Goal: Information Seeking & Learning: Learn about a topic

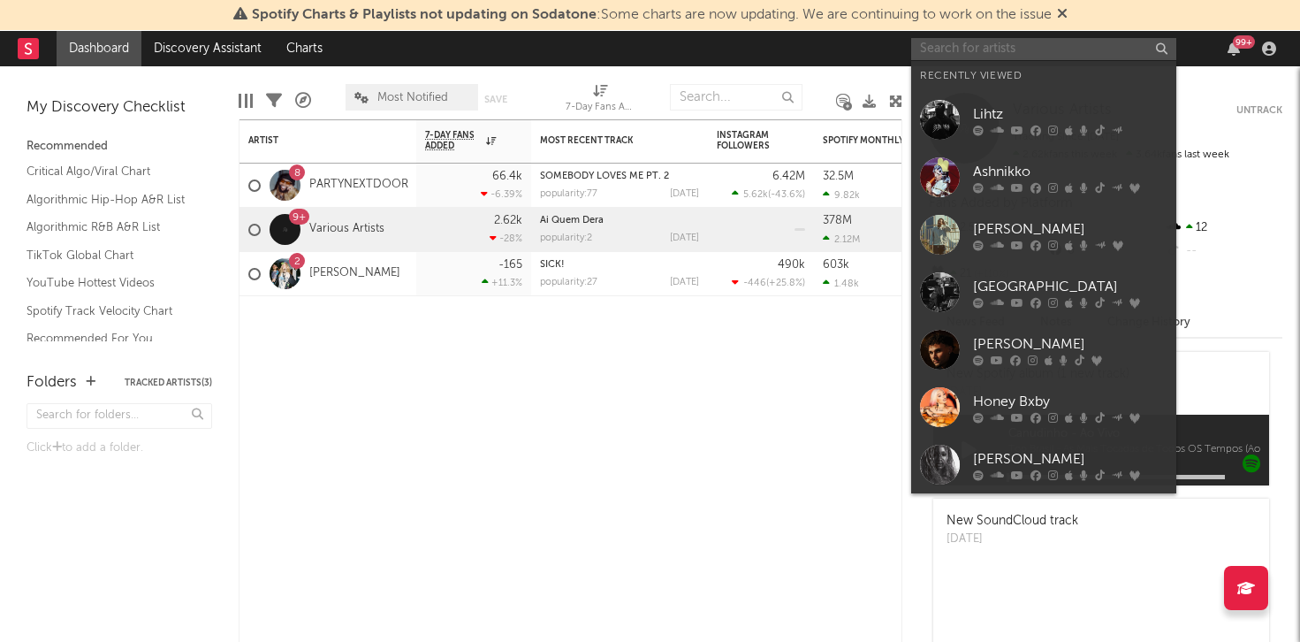
click at [1054, 55] on input "text" at bounding box center [1043, 49] width 265 height 22
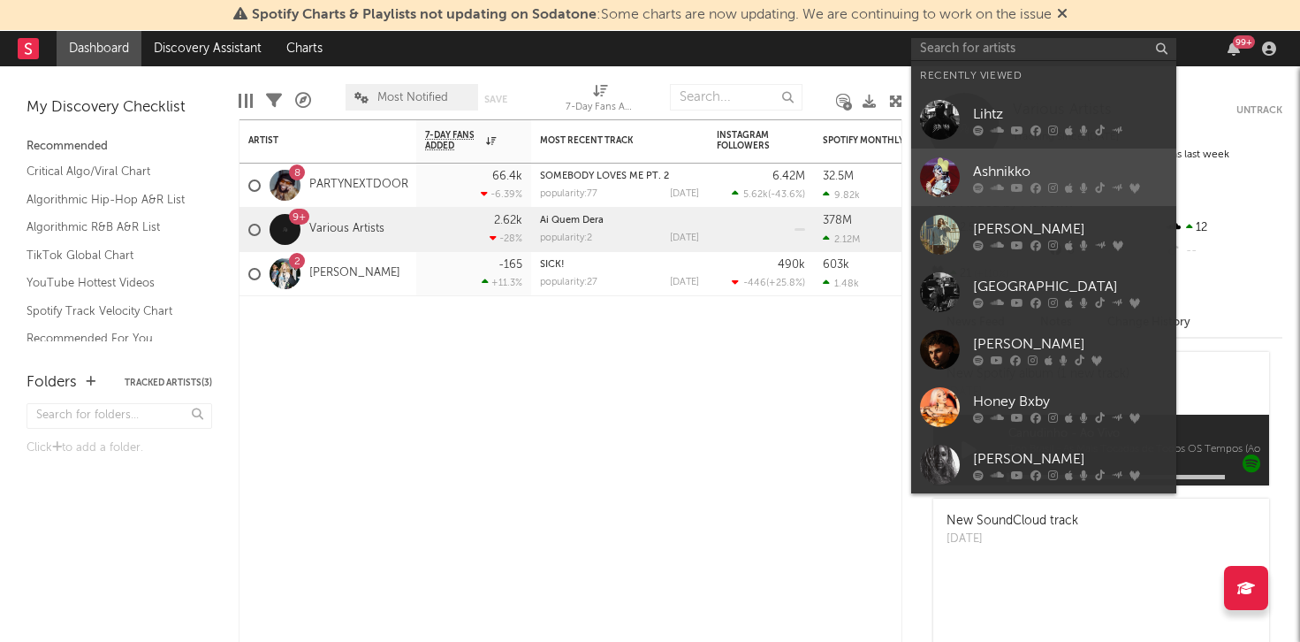
click at [1026, 160] on link "Ashnikko" at bounding box center [1043, 176] width 265 height 57
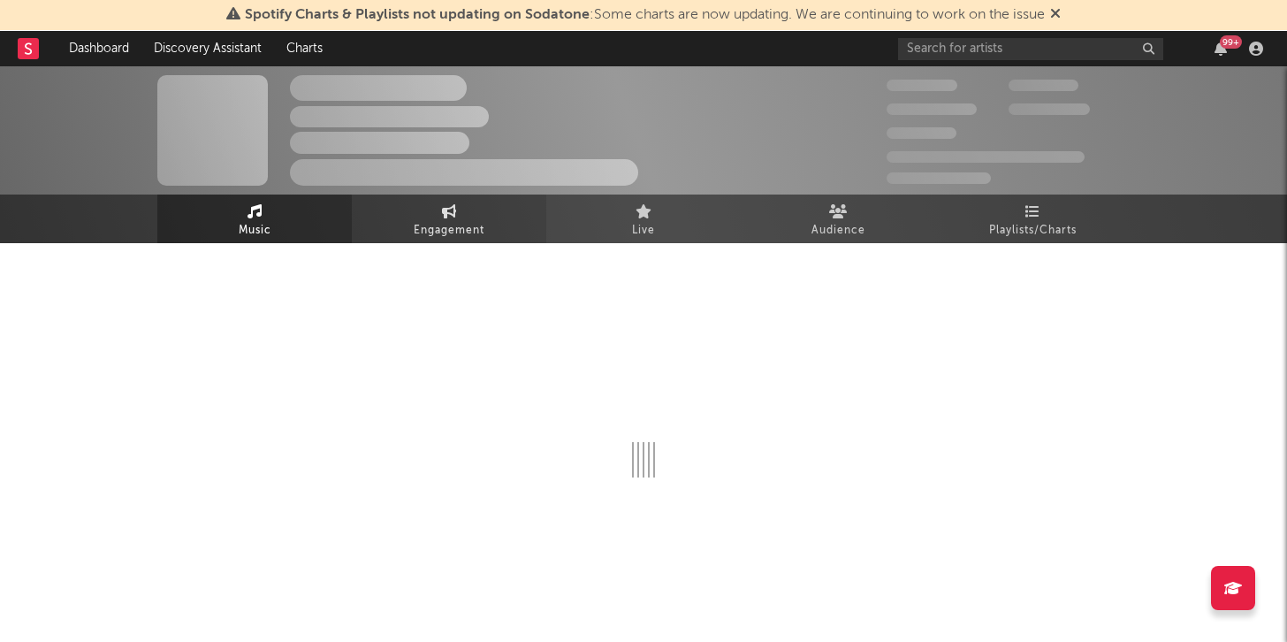
click at [460, 217] on link "Engagement" at bounding box center [449, 218] width 194 height 49
select select "1w"
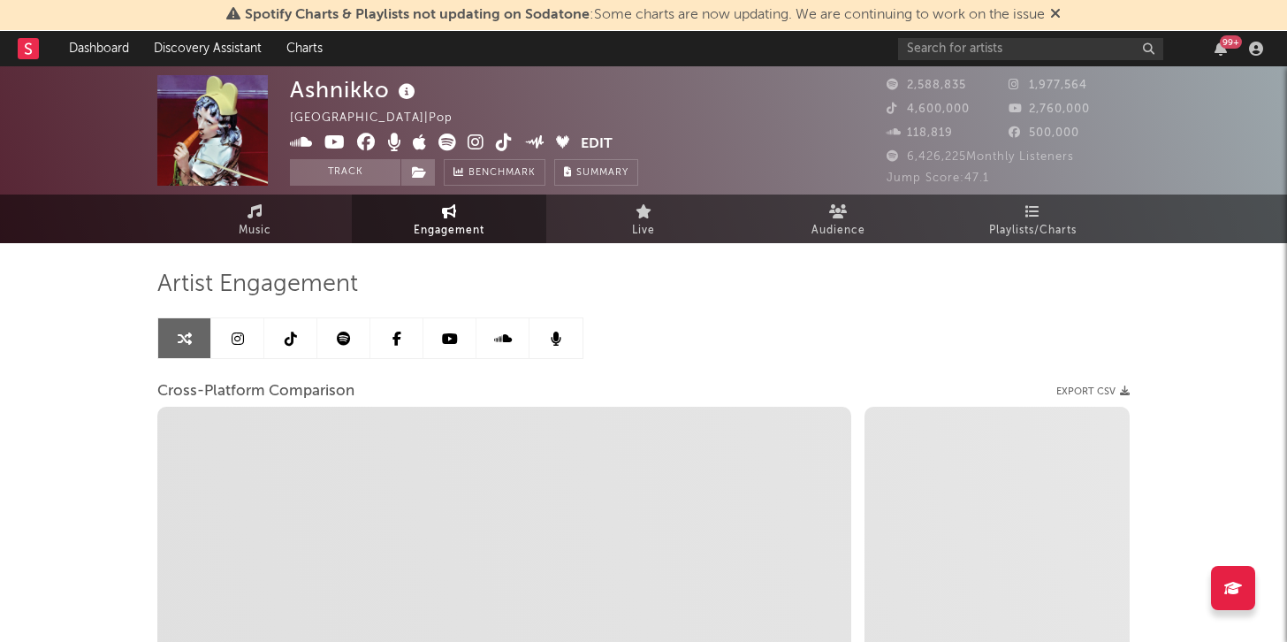
click at [255, 344] on link at bounding box center [237, 338] width 53 height 40
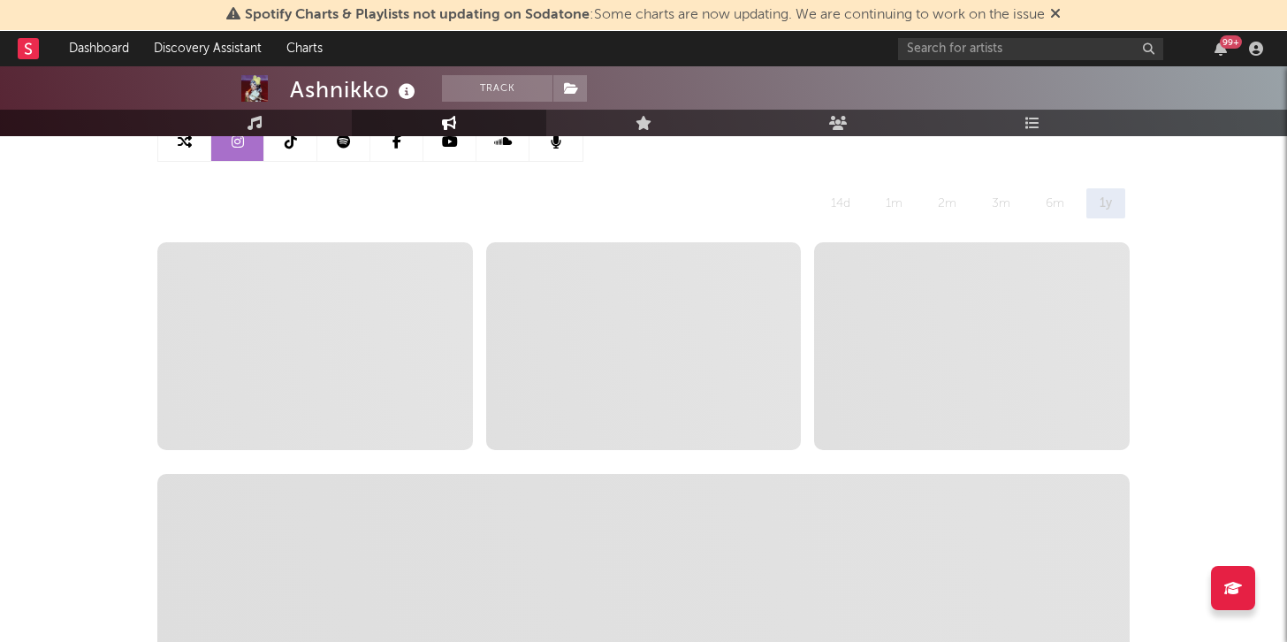
scroll to position [216, 0]
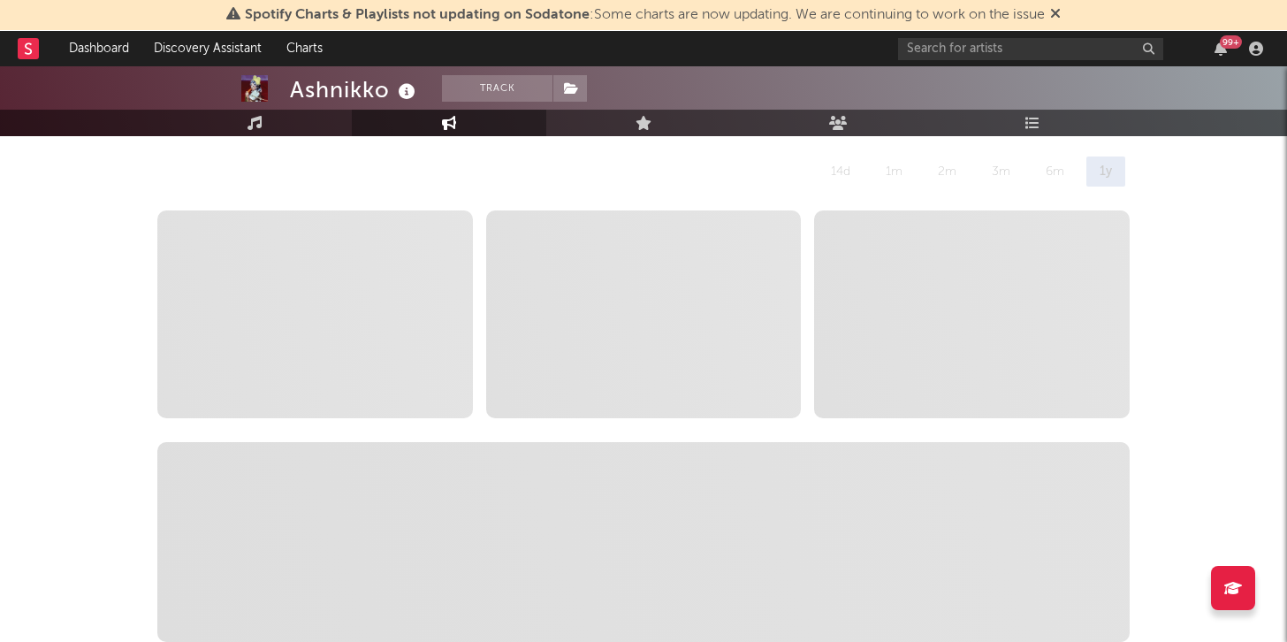
select select "6m"
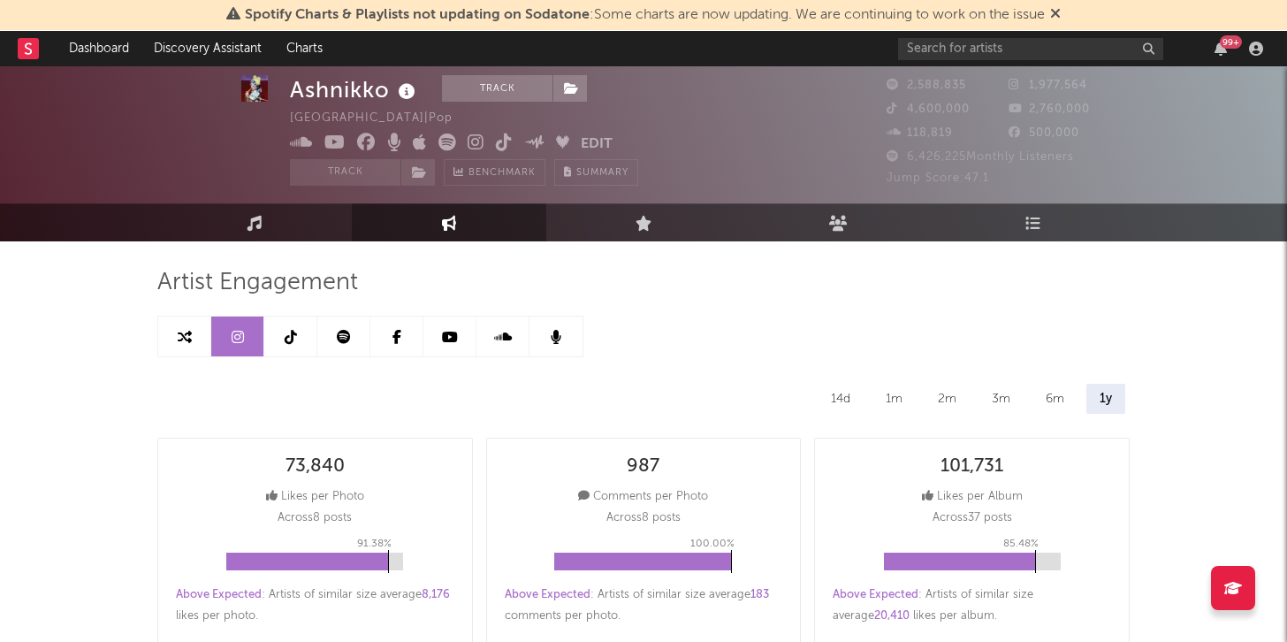
scroll to position [0, 0]
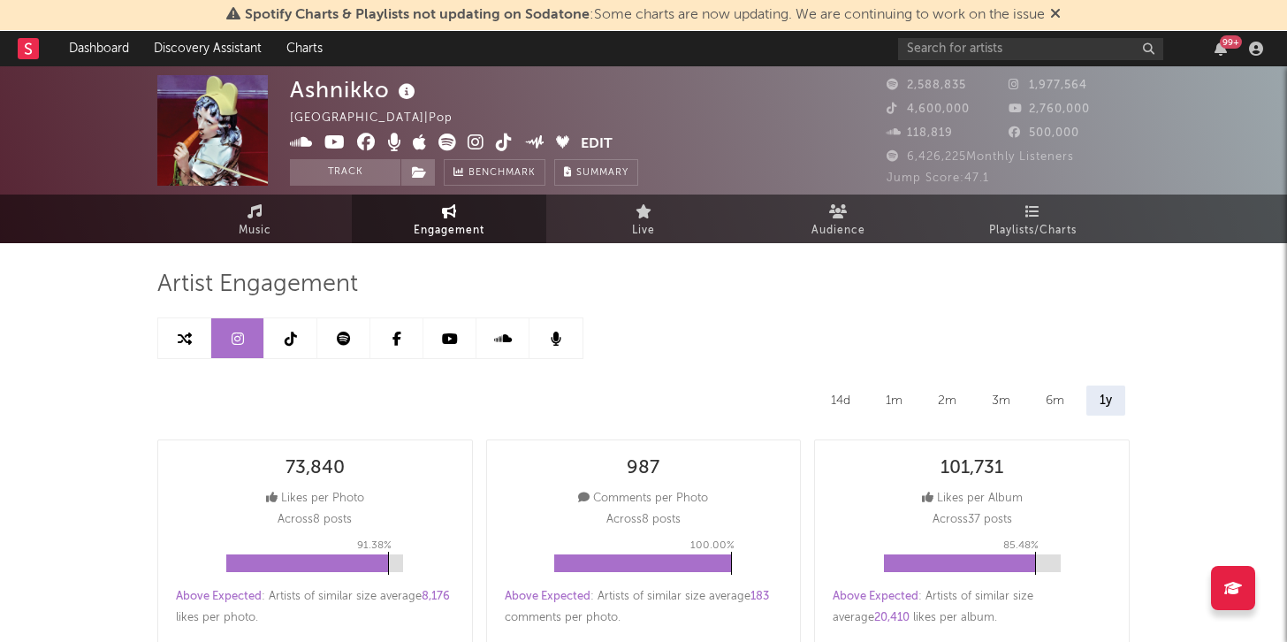
click at [235, 343] on icon at bounding box center [238, 338] width 12 height 14
click at [904, 399] on div "1m" at bounding box center [893, 400] width 43 height 30
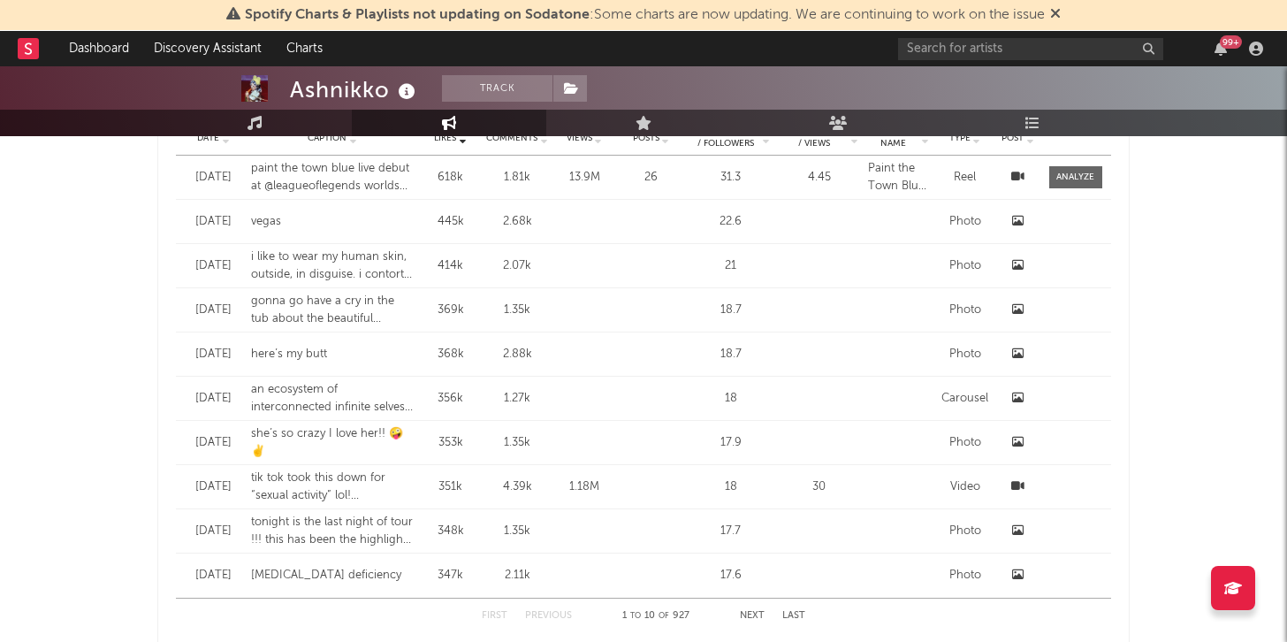
scroll to position [953, 0]
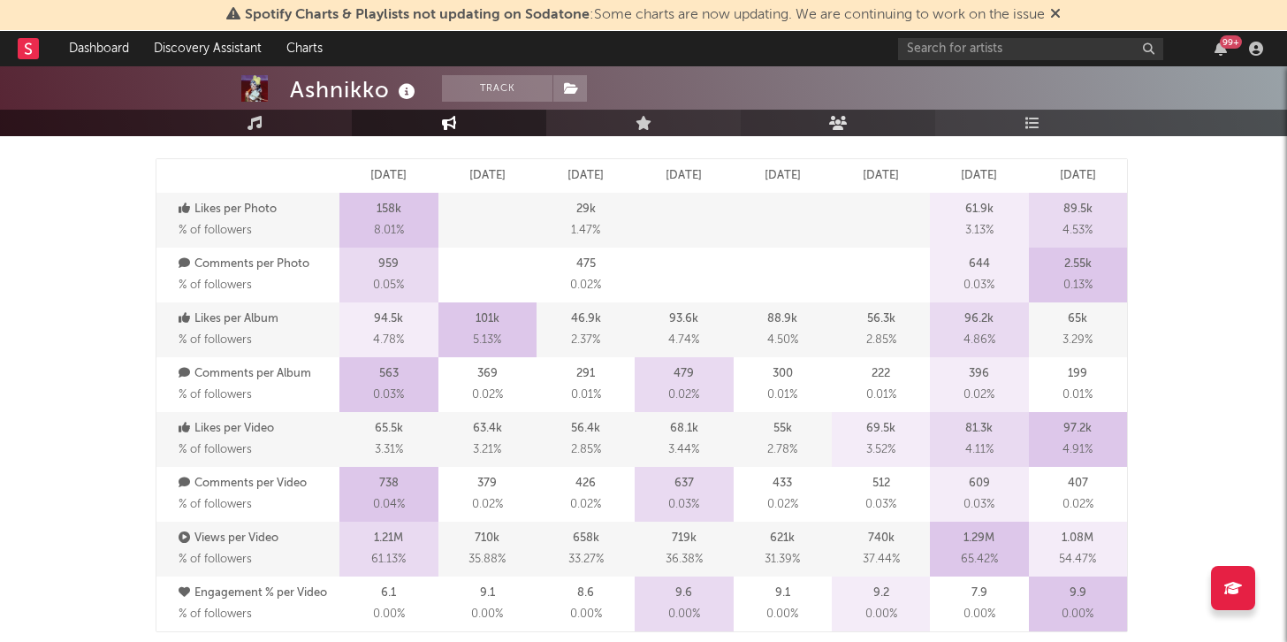
click at [839, 125] on icon at bounding box center [838, 123] width 19 height 14
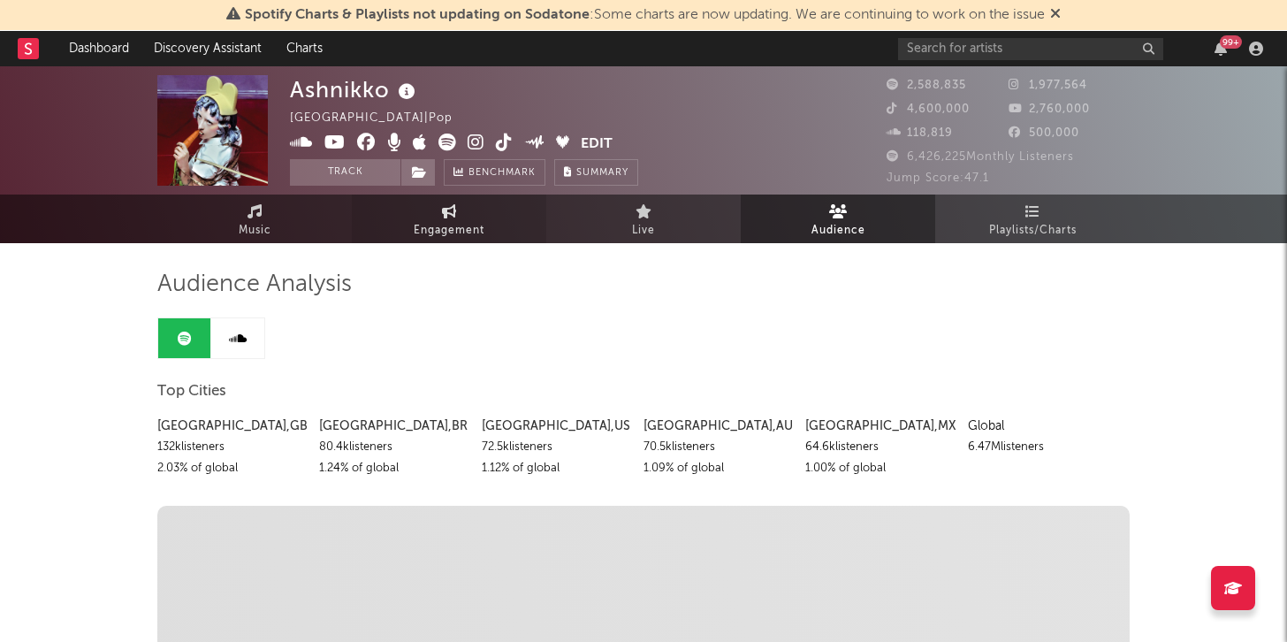
click at [422, 220] on span "Engagement" at bounding box center [449, 230] width 71 height 21
select select "1w"
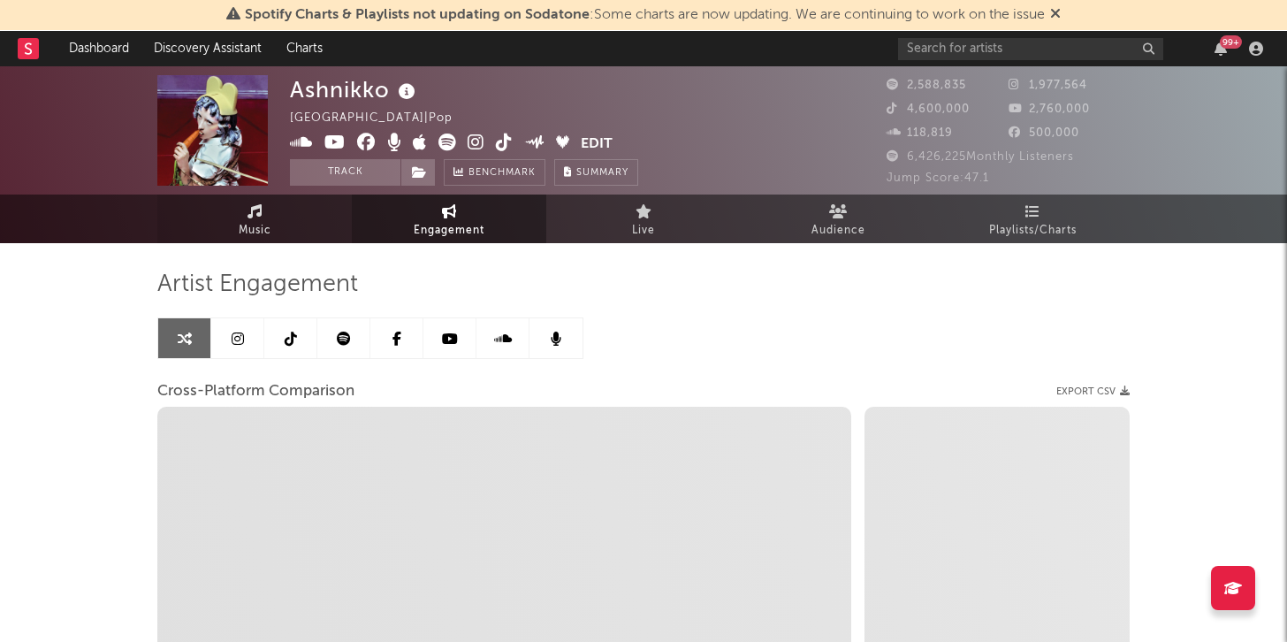
click at [255, 227] on span "Music" at bounding box center [255, 230] width 33 height 21
select select "6m"
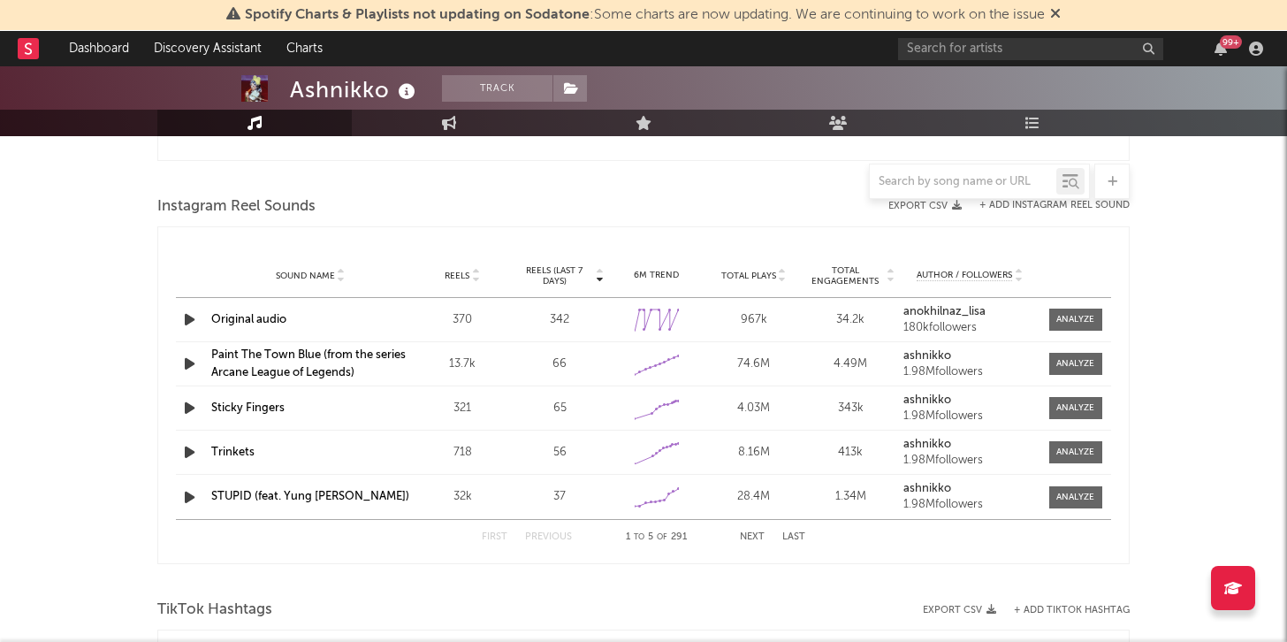
scroll to position [1592, 0]
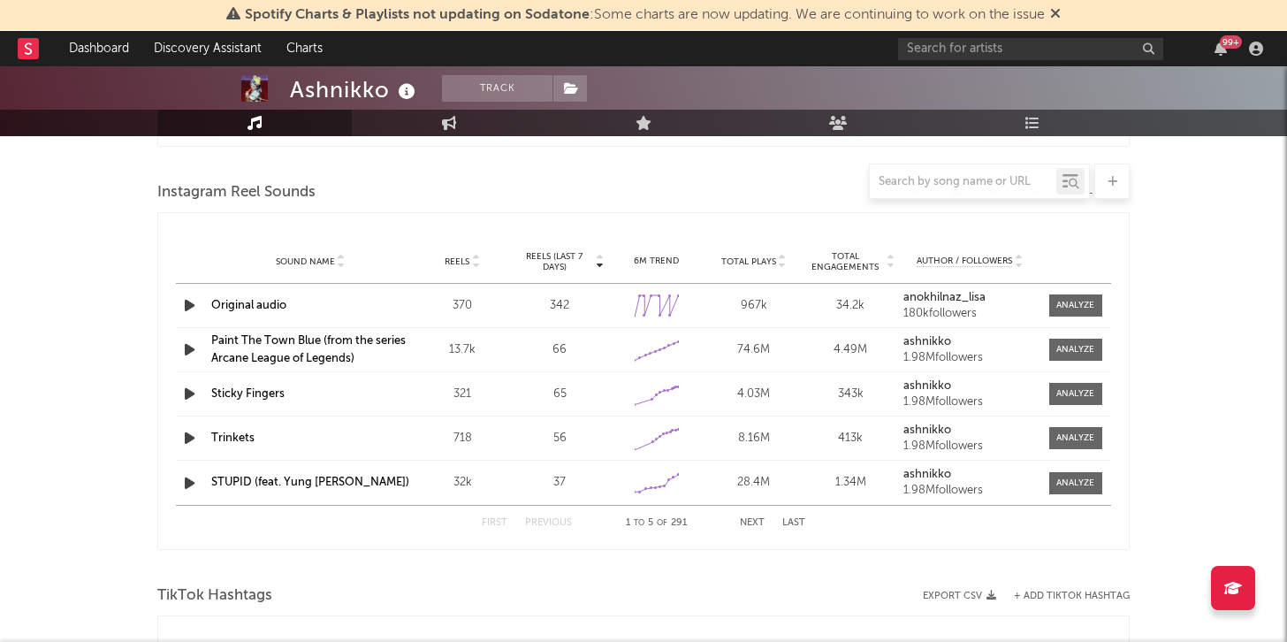
click at [187, 310] on icon "button" at bounding box center [189, 305] width 19 height 22
click at [189, 307] on icon "button" at bounding box center [188, 305] width 17 height 22
click at [189, 308] on icon "button" at bounding box center [189, 305] width 19 height 22
click at [541, 616] on div "00:00 00:18" at bounding box center [643, 619] width 309 height 44
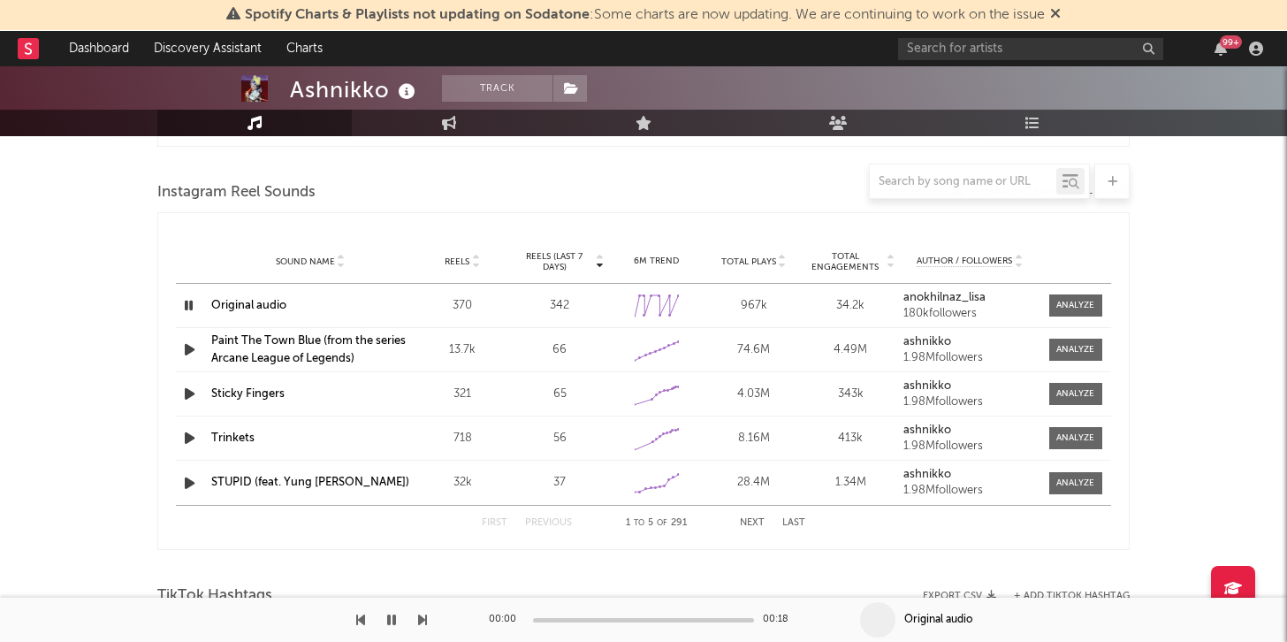
click at [542, 620] on div at bounding box center [643, 620] width 221 height 4
click at [597, 614] on div "00:00 00:18" at bounding box center [643, 619] width 309 height 44
click at [188, 308] on icon "button" at bounding box center [188, 305] width 17 height 22
